Goal: Check status: Check status

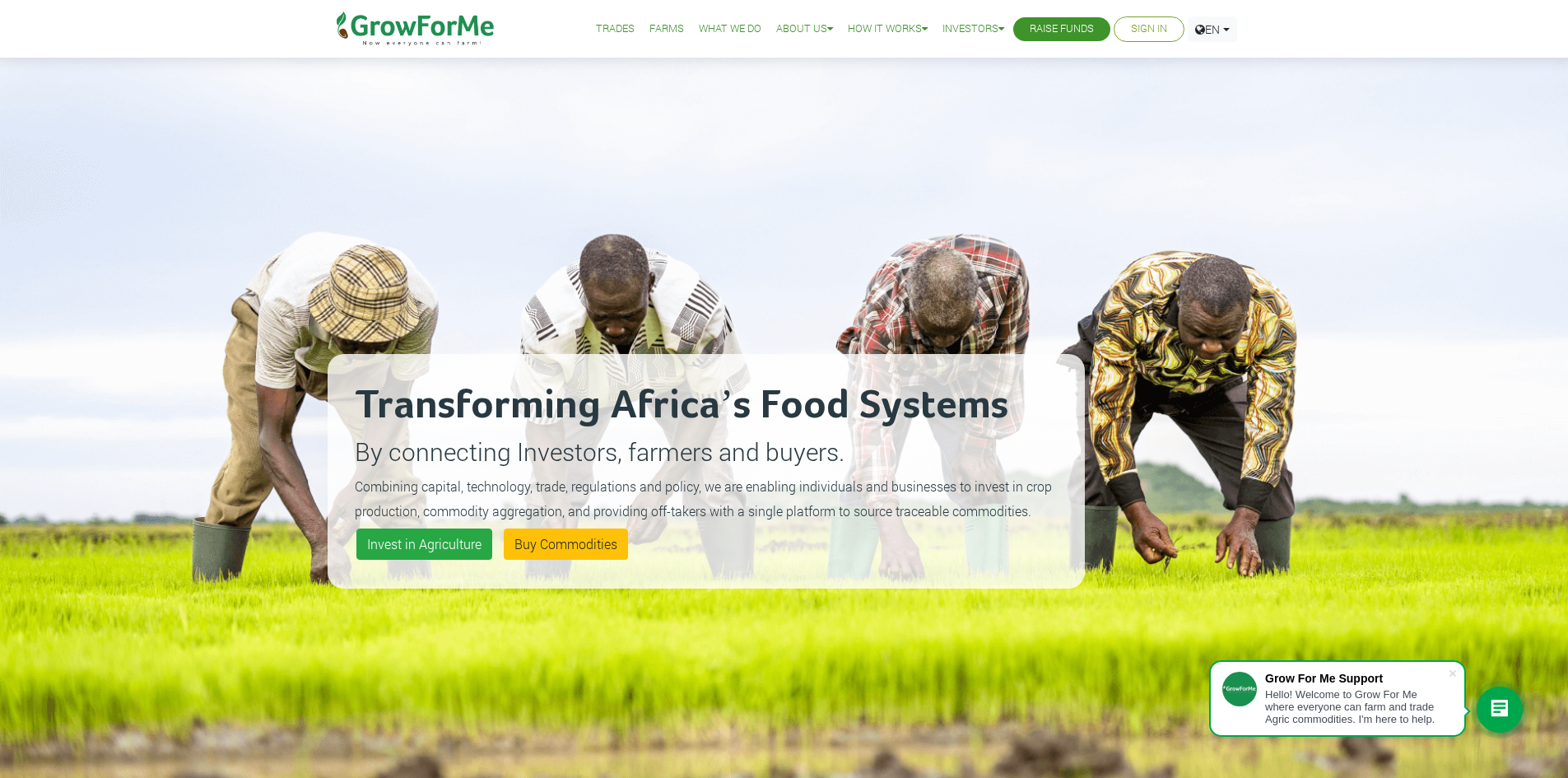
click at [1157, 32] on link "Sign In" at bounding box center [1149, 30] width 37 height 17
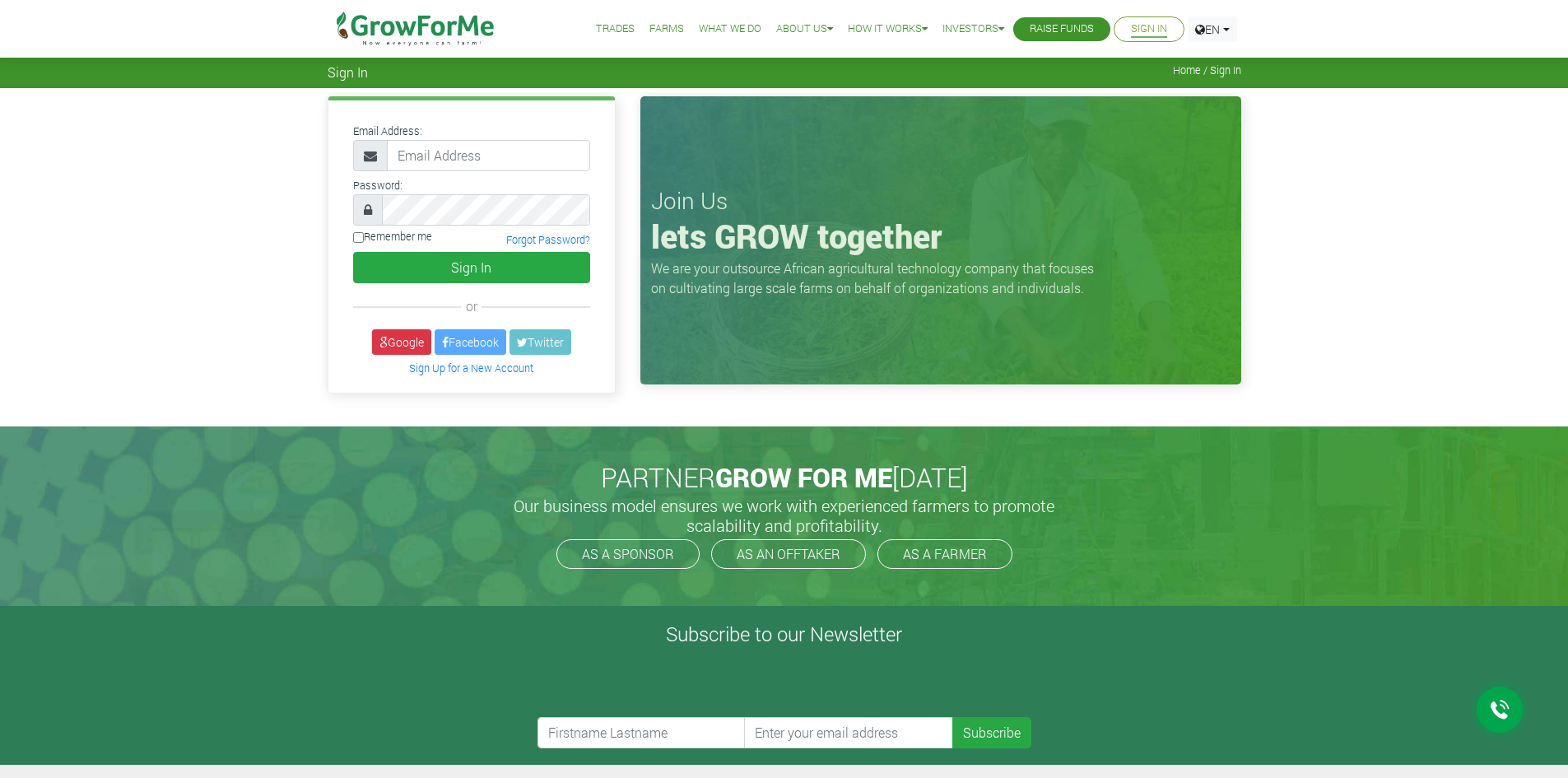
click at [439, 154] on input "email" at bounding box center [488, 156] width 203 height 31
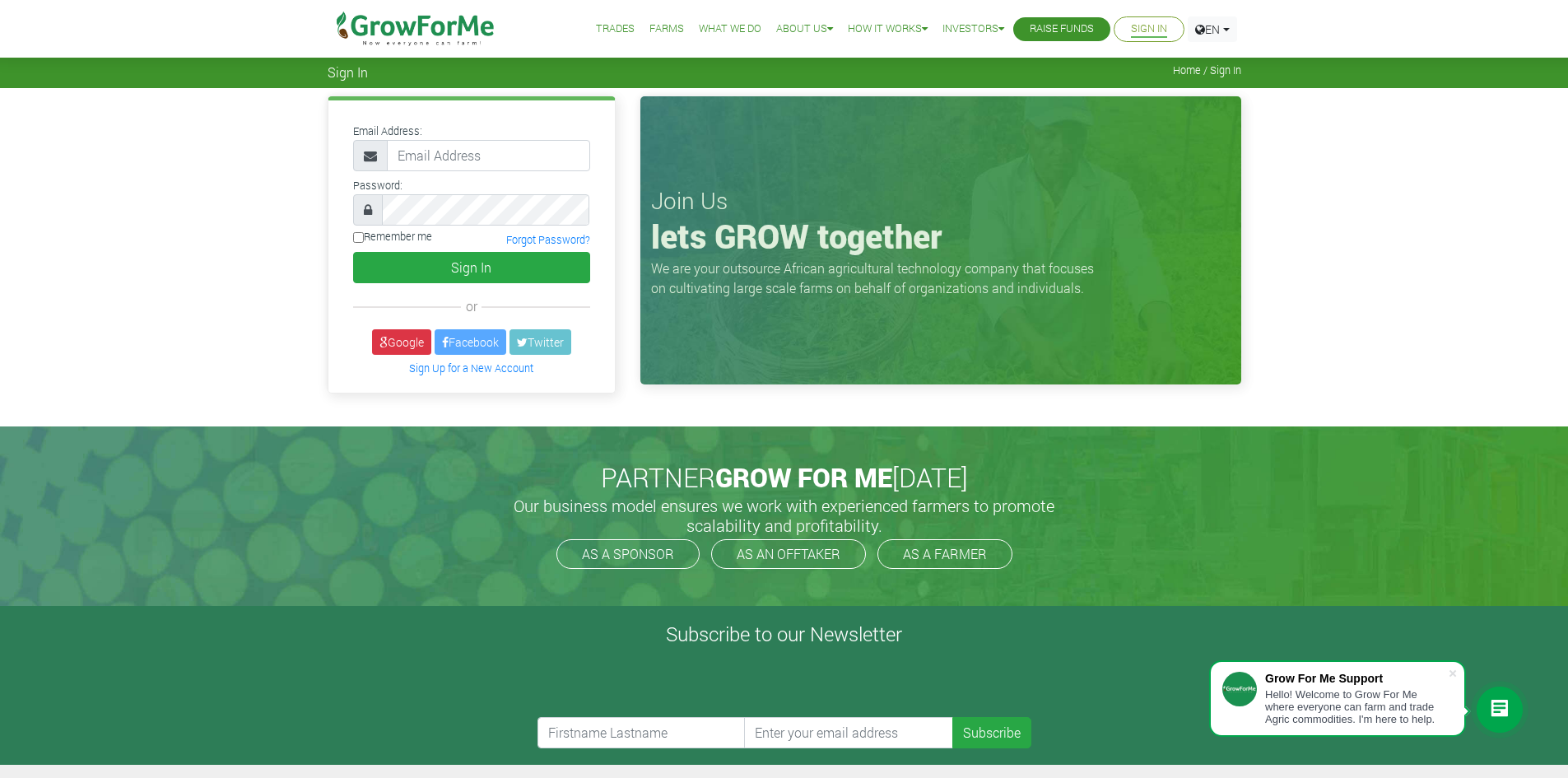
click at [435, 160] on input "email" at bounding box center [488, 156] width 203 height 31
type input "E"
click at [437, 156] on input "eugenenikoi" at bounding box center [488, 156] width 203 height 31
click at [505, 163] on input "eugene.nikoi" at bounding box center [488, 156] width 203 height 31
type input "eugene.nikoi@yahoo.com"
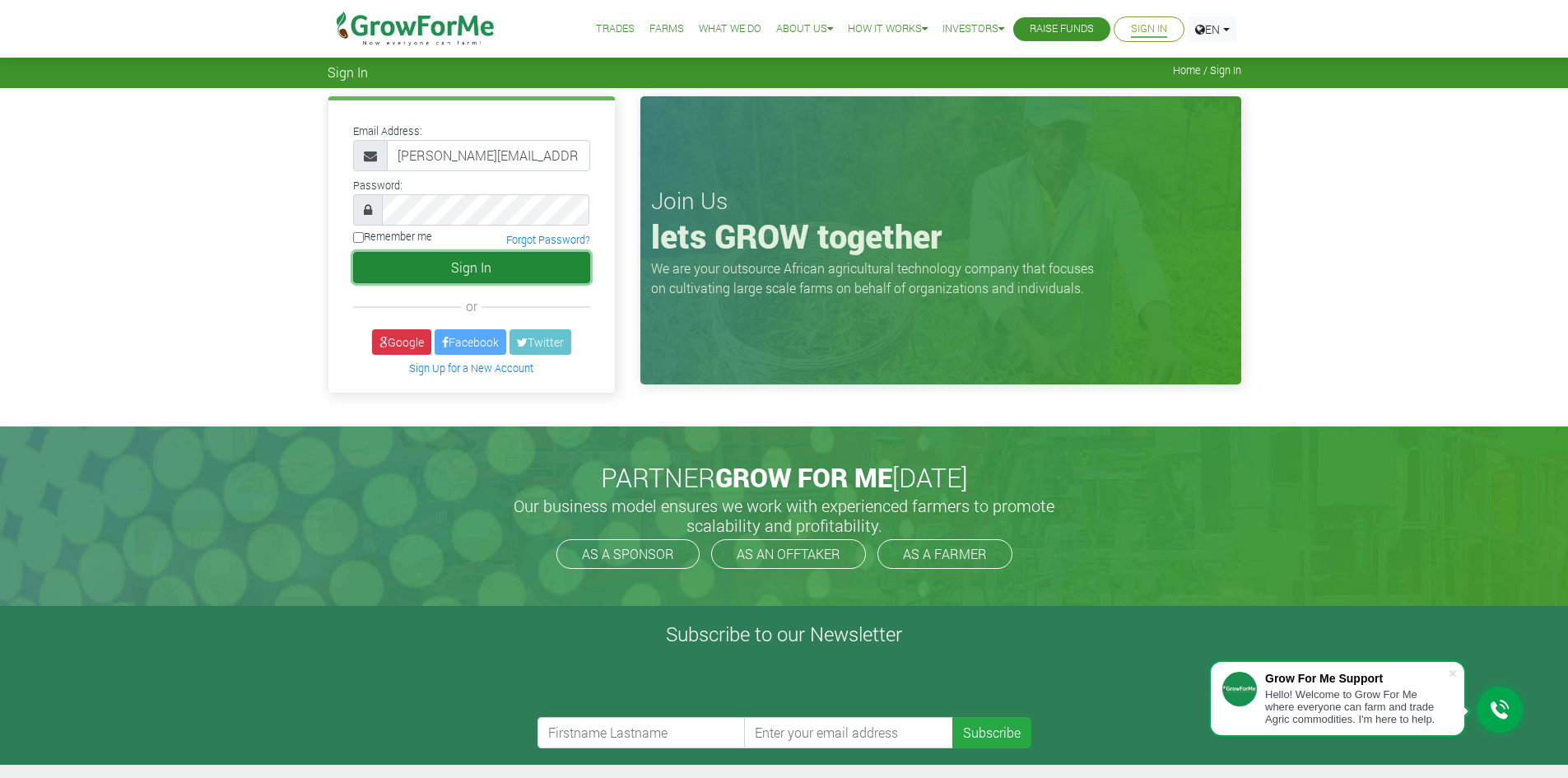
click at [452, 271] on button "Sign In" at bounding box center [471, 268] width 237 height 31
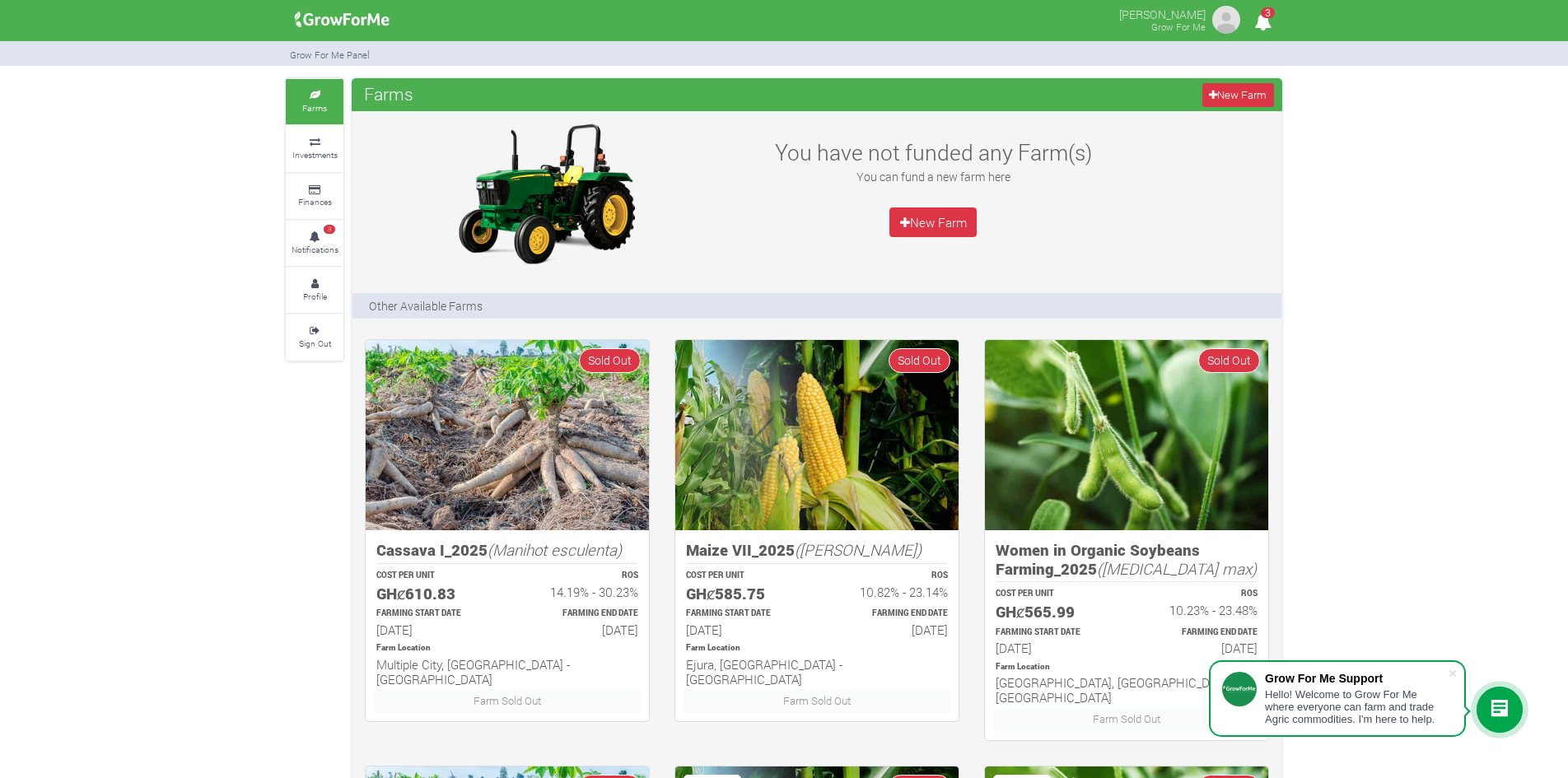
click at [1264, 19] on icon "3" at bounding box center [1262, 22] width 32 height 37
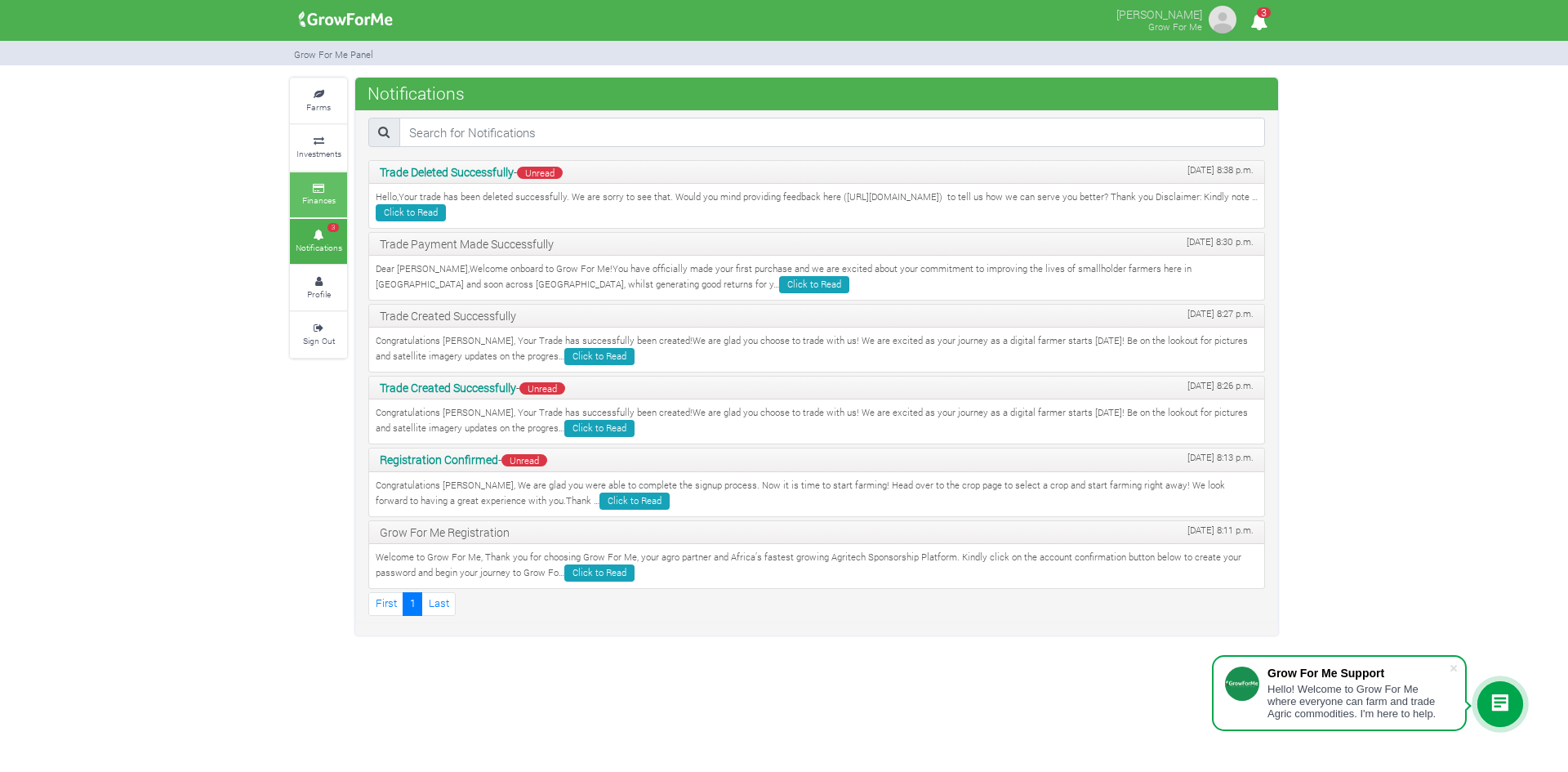
click at [315, 197] on small "Finances" at bounding box center [318, 199] width 34 height 11
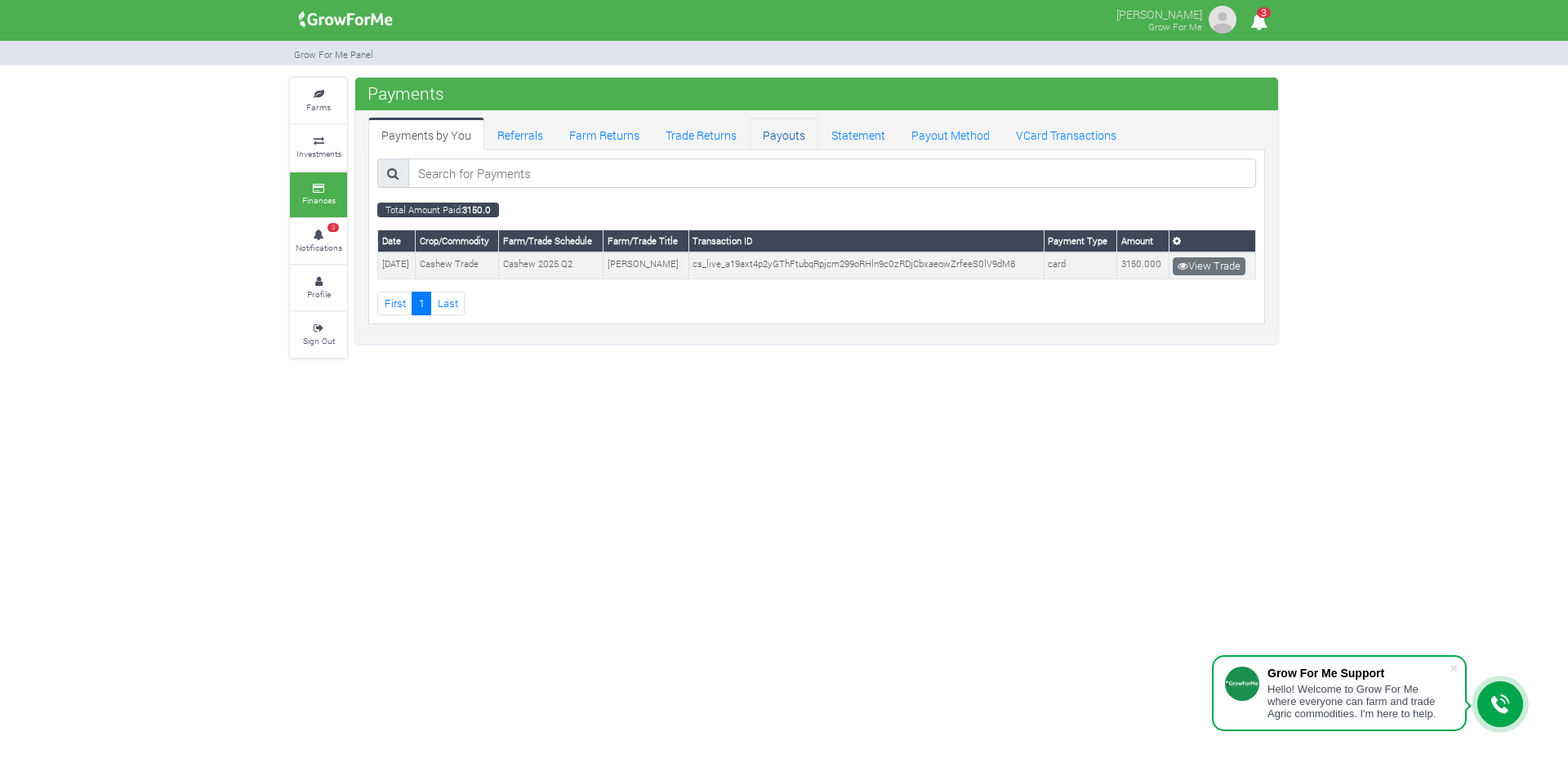
click at [788, 136] on link "Payouts" at bounding box center [784, 134] width 69 height 33
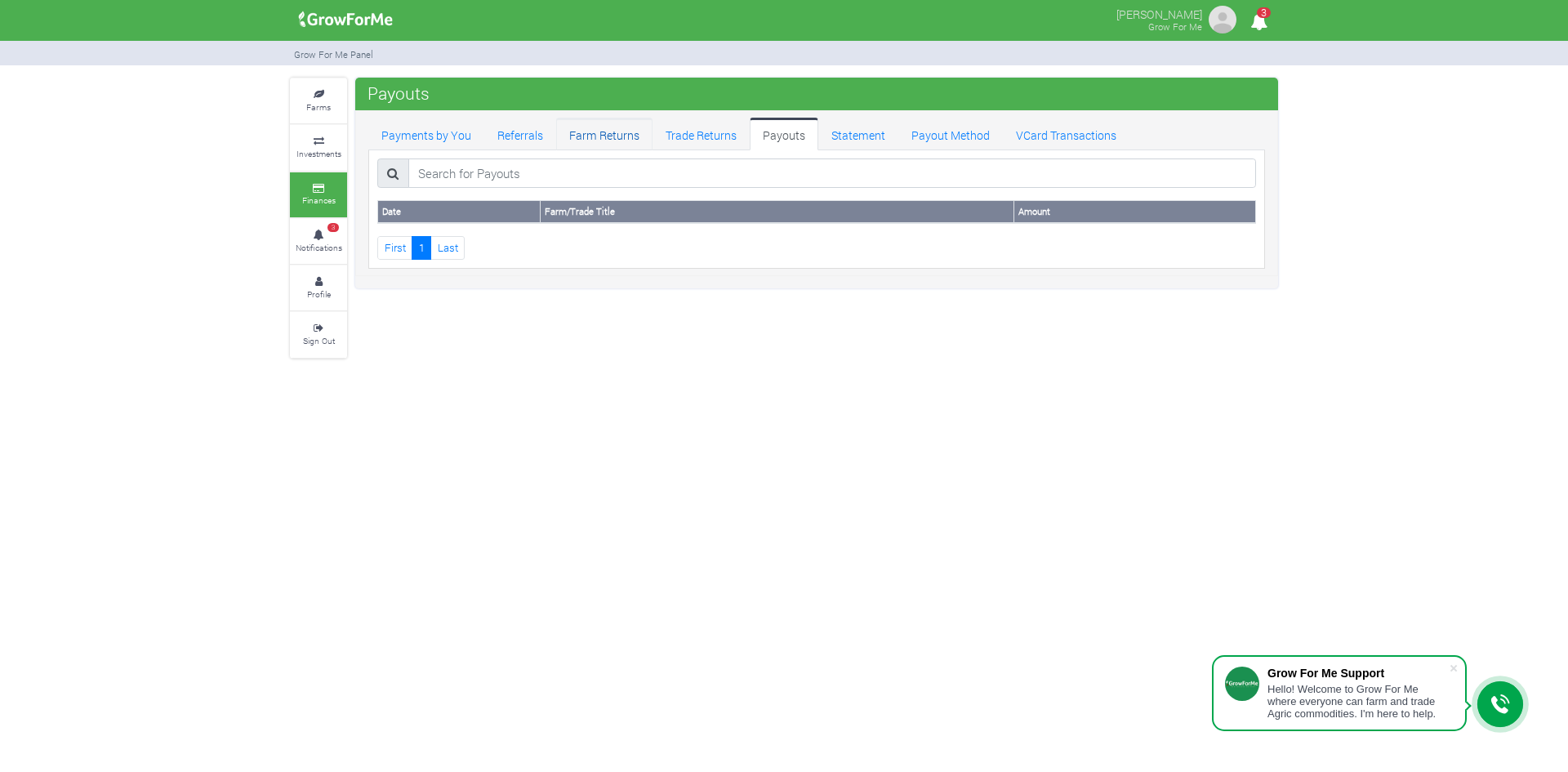
click at [613, 131] on link "Farm Returns" at bounding box center [605, 134] width 97 height 33
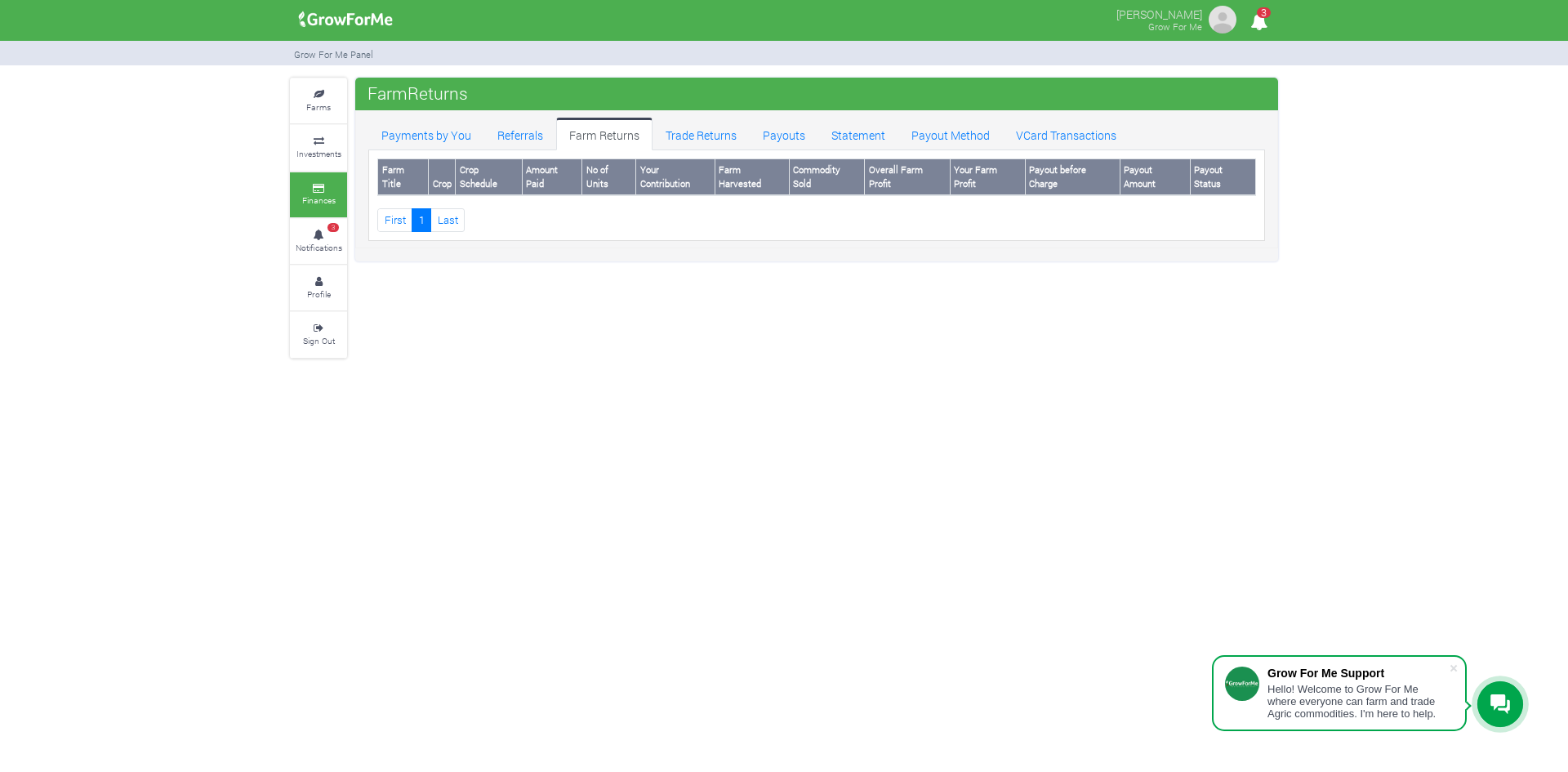
click at [613, 131] on link "Farm Returns" at bounding box center [605, 134] width 97 height 33
click at [687, 133] on link "Trade Returns" at bounding box center [700, 134] width 97 height 33
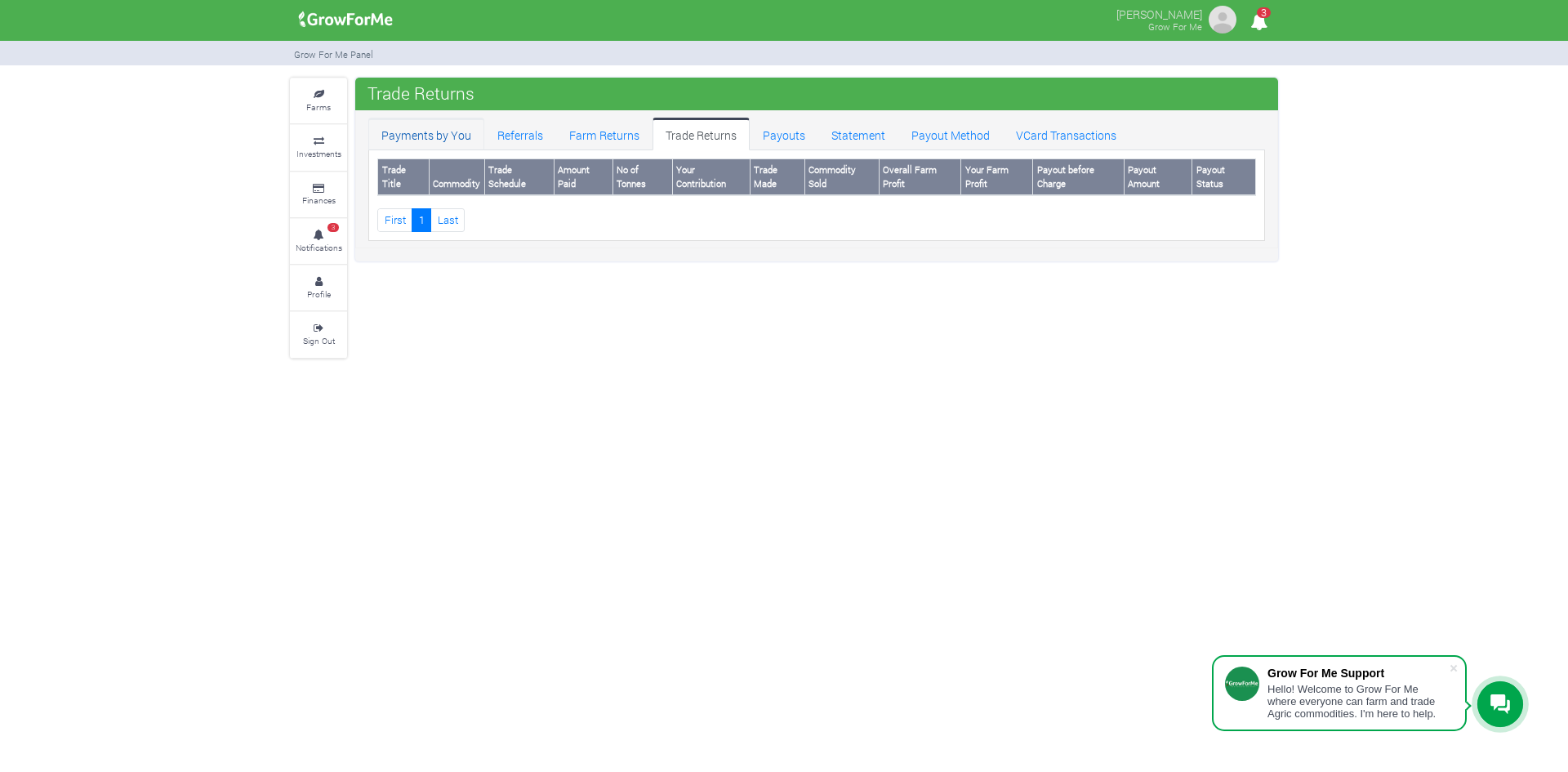
click at [439, 131] on link "Payments by You" at bounding box center [426, 134] width 116 height 33
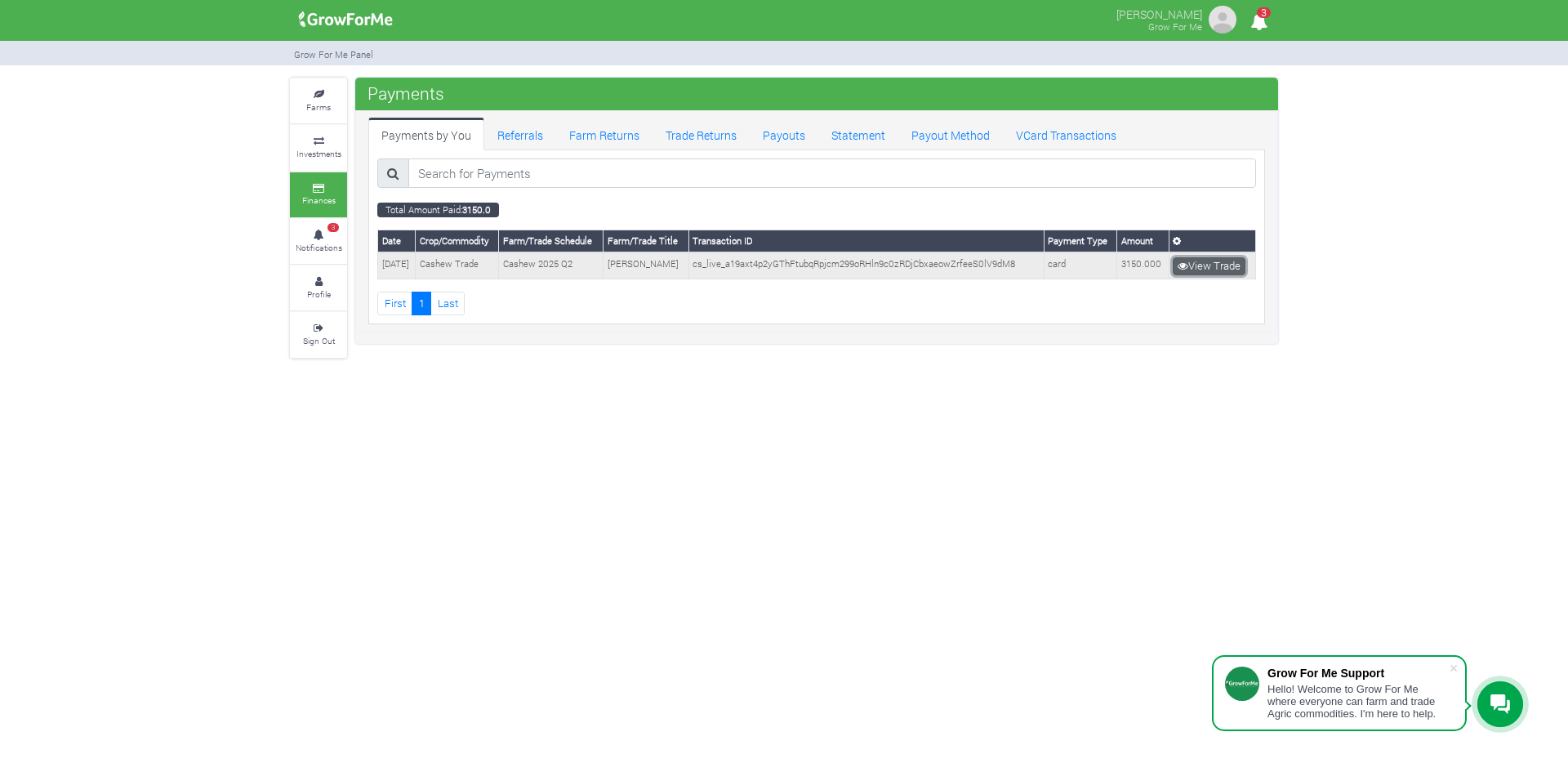
click at [1219, 268] on link "View Trade" at bounding box center [1208, 266] width 72 height 18
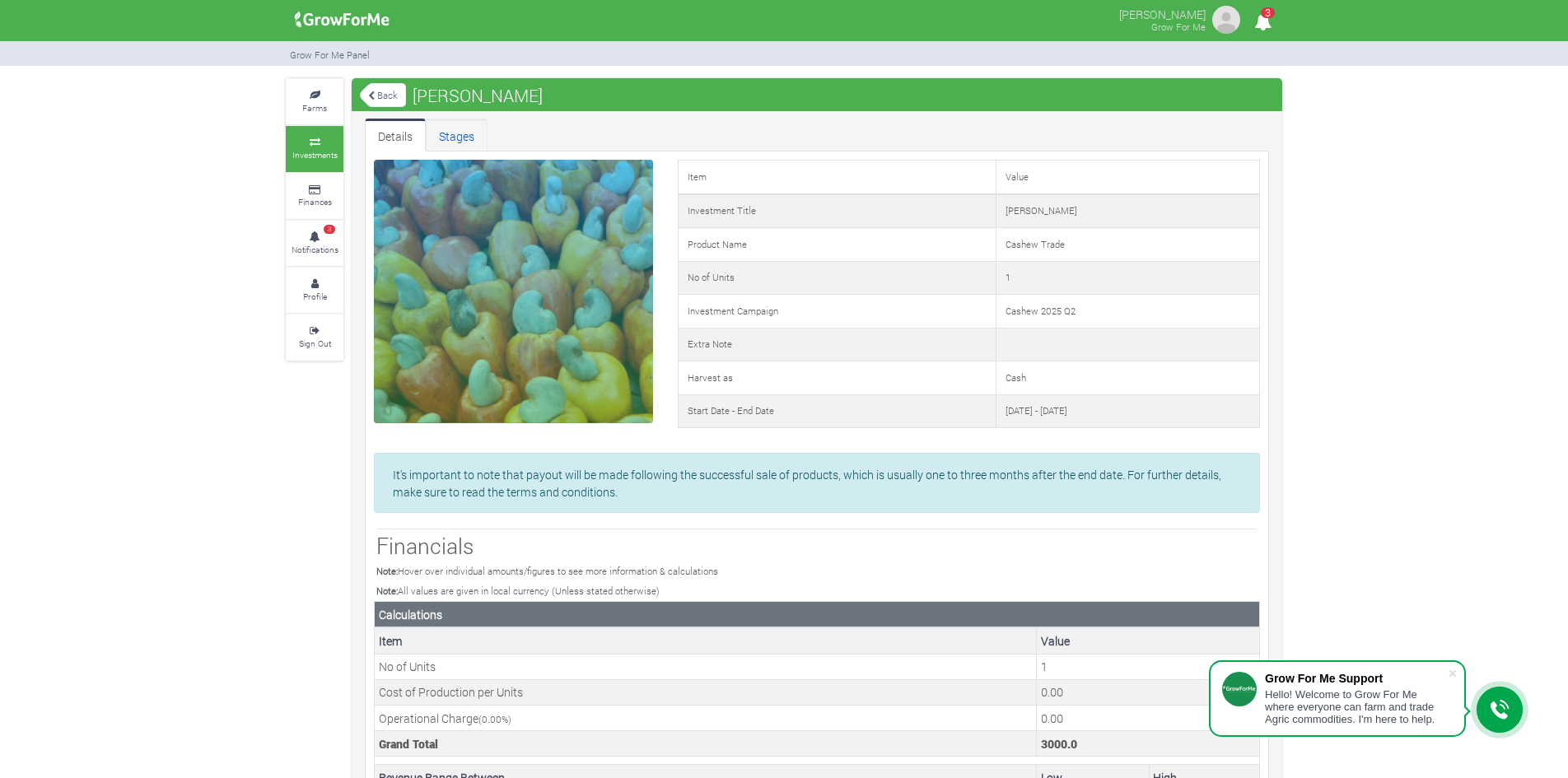
click at [444, 131] on link "Stages" at bounding box center [456, 135] width 62 height 33
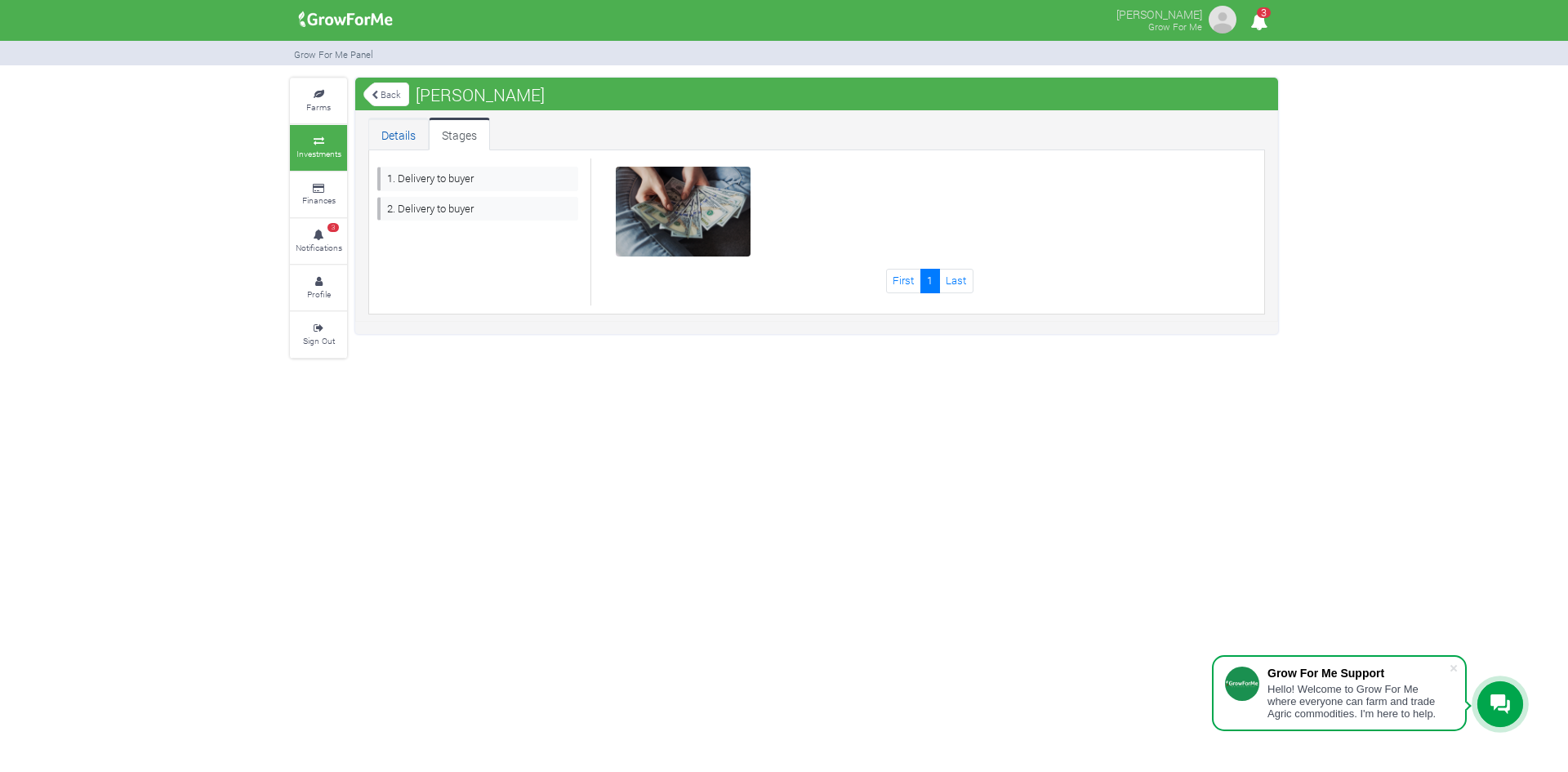
click at [386, 132] on link "Details" at bounding box center [398, 134] width 60 height 33
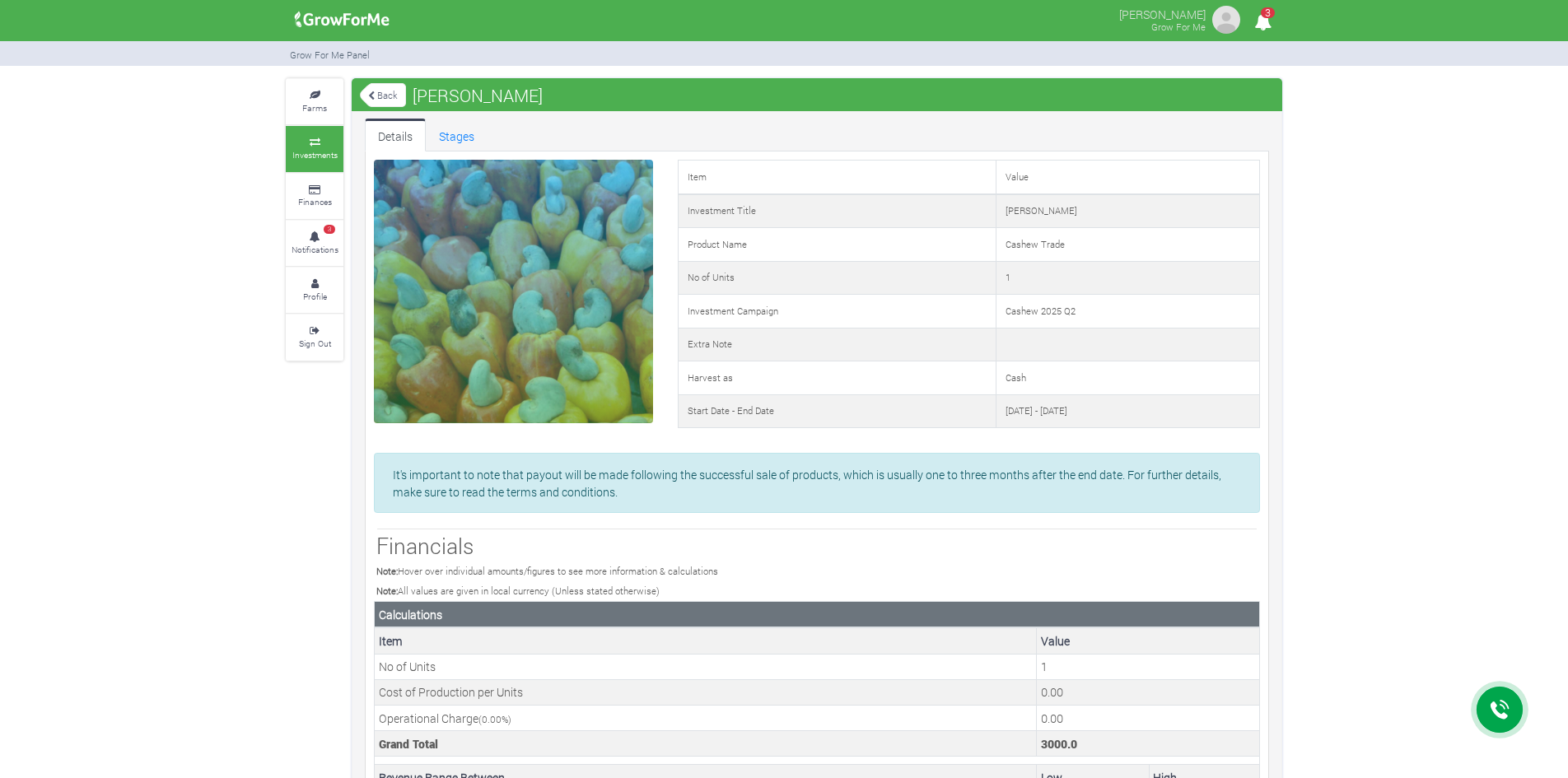
click at [331, 332] on icon at bounding box center [314, 330] width 50 height 8
